Goal: Transaction & Acquisition: Purchase product/service

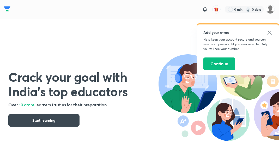
click at [271, 33] on icon at bounding box center [269, 33] width 6 height 6
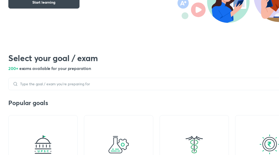
scroll to position [129, 0]
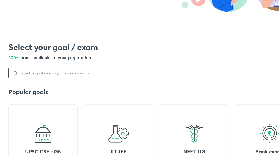
click at [68, 75] on div at bounding box center [156, 73] width 296 height 12
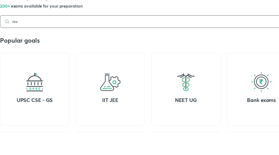
scroll to position [159, 0]
type input "Jee advanced"
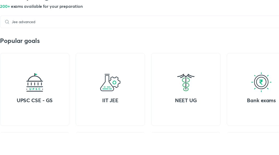
click at [205, 68] on div "Popular goals UPSC CSE - GS IIT JEE NEET UG Bank exams SSC JE & state AE exams …" at bounding box center [148, 142] width 296 height 169
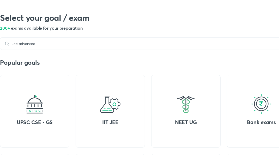
click at [112, 114] on img at bounding box center [110, 104] width 21 height 21
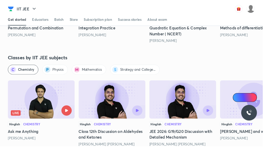
scroll to position [582, 0]
click at [23, 76] on span "Chemistry" at bounding box center [27, 73] width 17 height 5
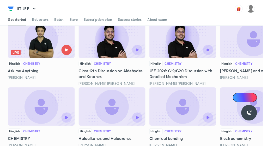
scroll to position [665, 0]
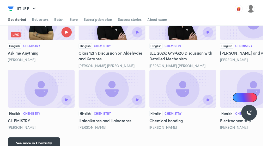
click at [40, 154] on button "See more in Chemistry" at bounding box center [35, 152] width 55 height 12
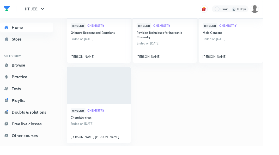
scroll to position [0, 0]
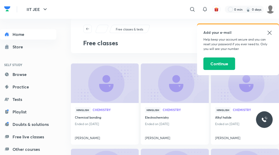
click at [268, 34] on icon at bounding box center [269, 33] width 6 height 6
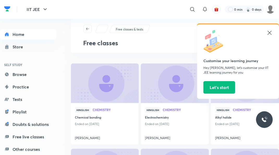
click at [268, 34] on icon at bounding box center [269, 33] width 6 height 6
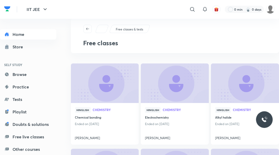
click at [87, 30] on icon "button" at bounding box center [87, 29] width 4 height 4
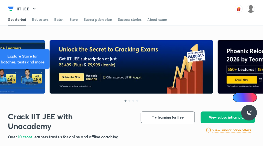
scroll to position [48, 0]
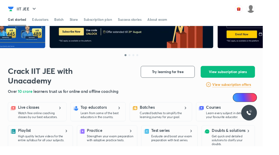
click at [62, 144] on p "High quality lecture videos for the entire syllabus for all your subjects." at bounding box center [46, 147] width 55 height 8
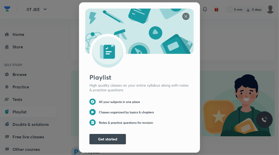
click at [109, 145] on button "Get started" at bounding box center [107, 139] width 36 height 10
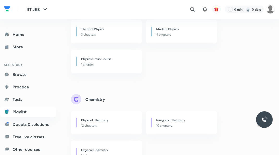
scroll to position [242, 0]
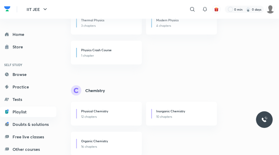
click at [107, 144] on div "Organic Chemistry" at bounding box center [108, 142] width 54 height 6
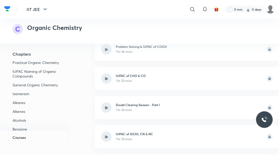
scroll to position [351, 0]
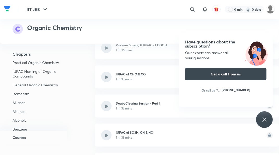
click at [270, 48] on img at bounding box center [269, 48] width 6 height 10
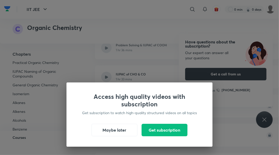
click at [114, 136] on button "Maybe later" at bounding box center [114, 130] width 46 height 12
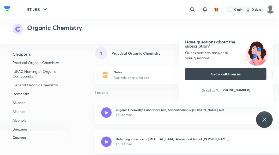
scroll to position [0, 0]
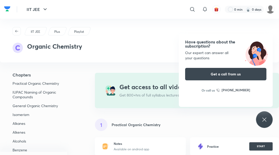
click at [267, 123] on icon at bounding box center [264, 120] width 6 height 6
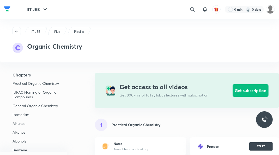
click at [16, 32] on icon "button" at bounding box center [17, 31] width 4 height 4
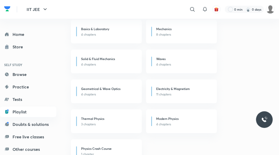
scroll to position [144, 0]
click at [38, 140] on link "Free live classes" at bounding box center [28, 137] width 56 height 10
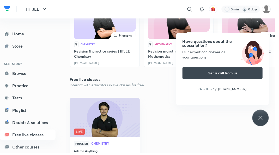
scroll to position [214, 0]
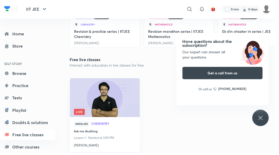
click at [80, 114] on span "Live" at bounding box center [80, 114] width 11 height 6
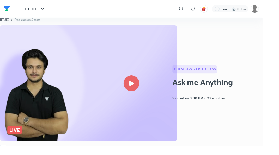
click at [144, 89] on div at bounding box center [139, 88] width 17 height 17
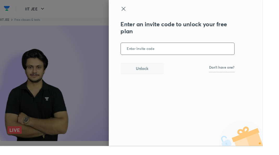
click at [278, 24] on div "Enter an invite code to unlock your free plan ​ Unlock Don't have one?" at bounding box center [196, 77] width 163 height 155
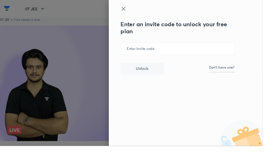
click at [134, 11] on icon at bounding box center [131, 9] width 6 height 6
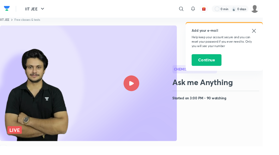
click at [270, 34] on icon at bounding box center [269, 33] width 6 height 6
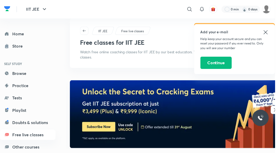
click at [272, 33] on icon at bounding box center [269, 33] width 6 height 6
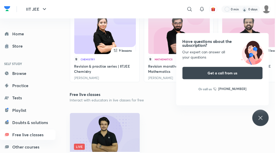
scroll to position [179, 0]
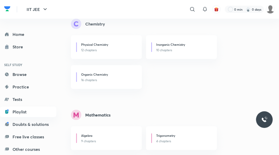
scroll to position [313, 0]
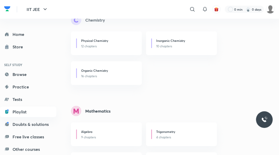
click at [96, 73] on div "Organic Chemistry" at bounding box center [108, 71] width 54 height 6
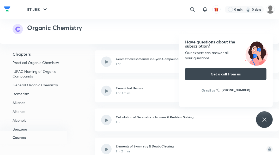
scroll to position [942, 0]
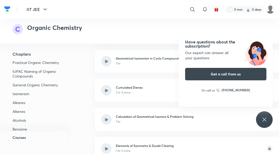
click at [232, 80] on button "Get a call from us" at bounding box center [225, 74] width 81 height 12
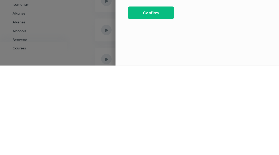
click at [152, 104] on button "Confirm" at bounding box center [151, 102] width 46 height 12
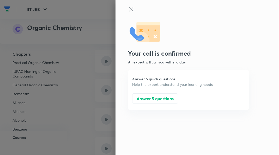
click at [169, 101] on button "Answer 5 questions" at bounding box center [155, 98] width 46 height 10
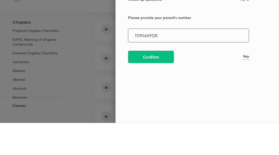
type input "7090469128"
click at [262, 55] on div "Follow up questions 1 of 5 Please provide your parent's number 7090469128 ​ Con…" at bounding box center [196, 77] width 163 height 155
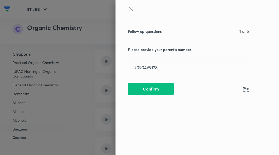
click at [155, 93] on button "Confirm" at bounding box center [151, 89] width 46 height 12
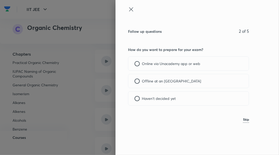
click at [136, 66] on div at bounding box center [136, 63] width 5 height 5
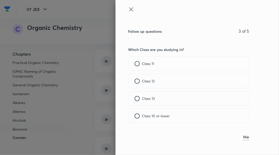
click at [139, 82] on div at bounding box center [136, 81] width 5 height 5
click at [136, 100] on div at bounding box center [136, 98] width 5 height 5
click at [137, 62] on div at bounding box center [136, 63] width 5 height 5
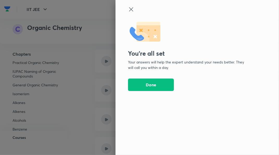
click at [150, 85] on button "Done" at bounding box center [151, 85] width 46 height 12
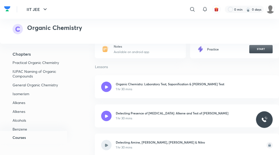
scroll to position [94, 0]
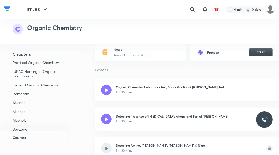
click at [107, 119] on icon at bounding box center [106, 119] width 3 height 3
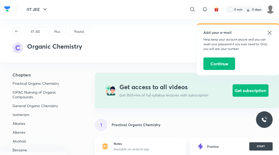
click at [270, 34] on icon at bounding box center [269, 33] width 6 height 6
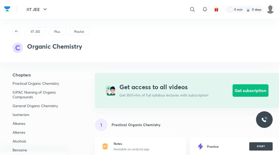
click at [59, 33] on p "Plus" at bounding box center [57, 31] width 6 height 5
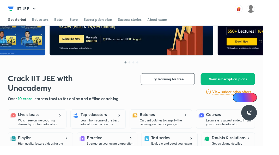
scroll to position [42, 0]
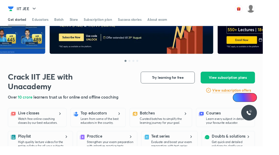
click at [175, 125] on p "Curated batches to simplify the learning journey for your goal." at bounding box center [174, 128] width 52 height 8
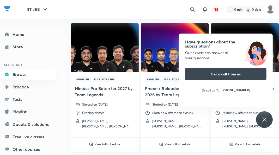
scroll to position [182, 0]
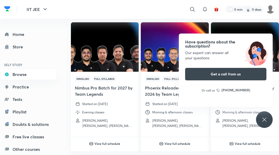
click at [55, 51] on div "Store" at bounding box center [28, 47] width 56 height 10
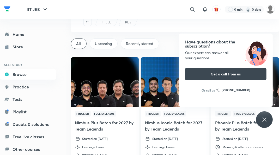
scroll to position [0, 0]
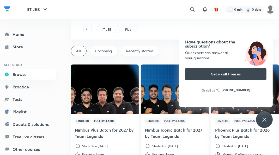
click at [102, 53] on span "Upcoming" at bounding box center [103, 50] width 17 height 5
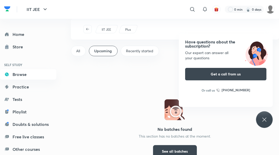
click at [143, 51] on span "Recently started" at bounding box center [139, 50] width 27 height 5
click at [87, 29] on icon "button" at bounding box center [87, 29] width 3 height 2
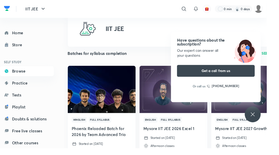
scroll to position [7, 0]
click at [95, 139] on h4 "Phoenix Reloaded Batch for 2026 by Team Advanced Trio" at bounding box center [106, 138] width 62 height 12
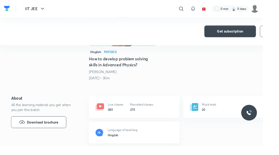
scroll to position [148, 0]
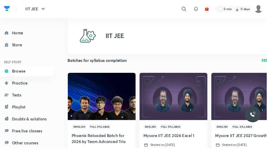
click at [105, 132] on span "Full Syllabus" at bounding box center [104, 133] width 23 height 6
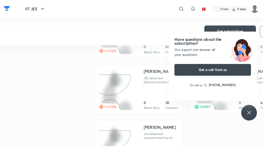
scroll to position [372, 0]
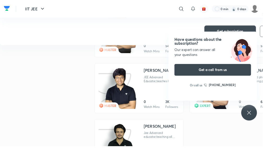
click at [131, 153] on img at bounding box center [128, 153] width 32 height 45
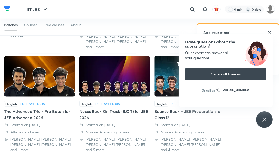
scroll to position [365, 0]
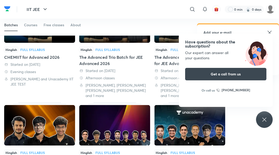
scroll to position [314, 0]
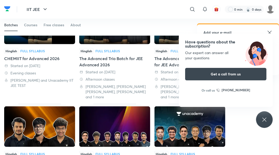
click at [35, 27] on div "Courses" at bounding box center [30, 24] width 13 height 5
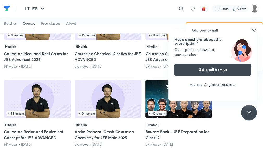
scroll to position [305, 0]
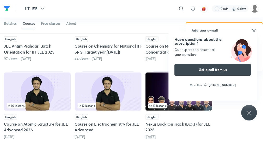
scroll to position [652, 0]
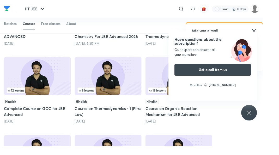
scroll to position [909, 0]
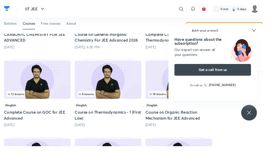
click at [170, 98] on span "18 lessons" at bounding box center [166, 99] width 17 height 3
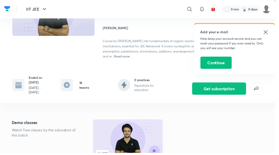
scroll to position [56, 0]
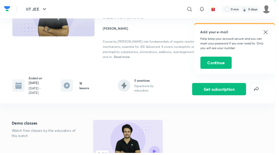
click at [270, 34] on icon at bounding box center [269, 33] width 6 height 6
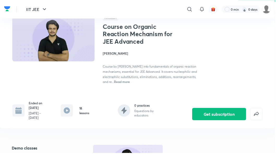
scroll to position [28, 0]
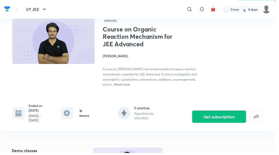
click at [218, 122] on button "Get subscription" at bounding box center [222, 118] width 55 height 12
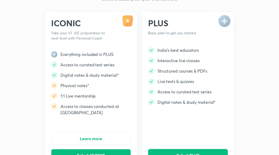
scroll to position [20, 0]
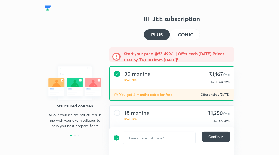
click at [183, 34] on h4 "ICONIC" at bounding box center [184, 34] width 17 height 5
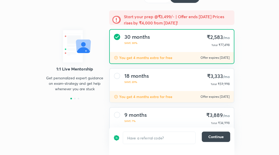
scroll to position [42, 0]
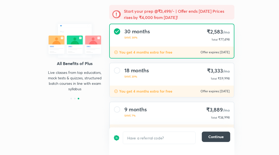
click at [119, 112] on div "9 months SAVE 7% ₹3,889 /mo Total ₹34,998" at bounding box center [172, 113] width 124 height 22
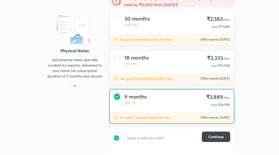
scroll to position [60, 0]
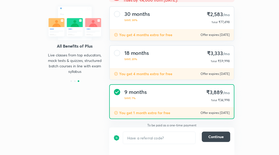
click at [171, 142] on button "View all plans" at bounding box center [171, 139] width 33 height 10
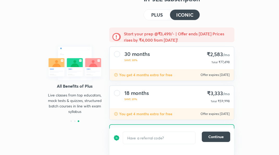
scroll to position [0, 0]
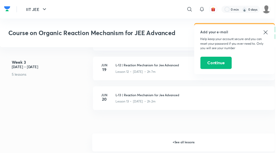
scroll to position [607, 0]
click at [175, 146] on h6 "+ See all lessons" at bounding box center [185, 144] width 185 height 18
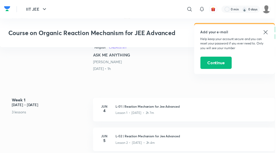
scroll to position [172, 0]
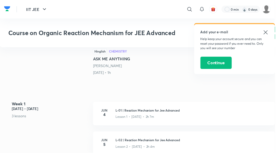
click at [268, 33] on icon at bounding box center [269, 33] width 6 height 6
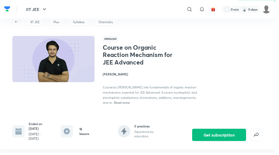
scroll to position [8, 0]
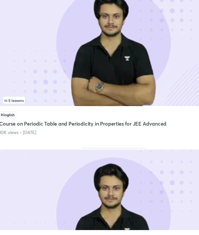
scroll to position [643, 0]
